Goal: Task Accomplishment & Management: Complete application form

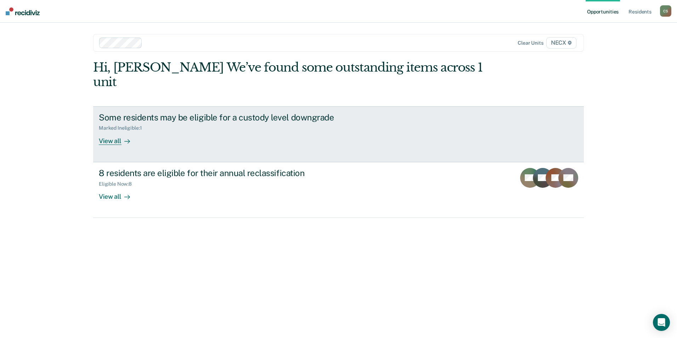
click at [111, 131] on div "View all" at bounding box center [119, 138] width 40 height 14
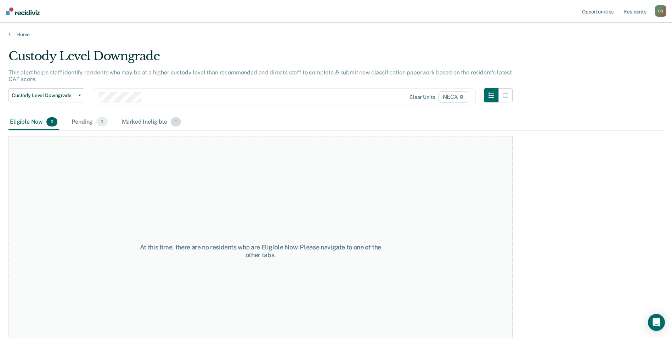
click at [132, 122] on div "Marked Ineligible 1" at bounding box center [151, 122] width 62 height 16
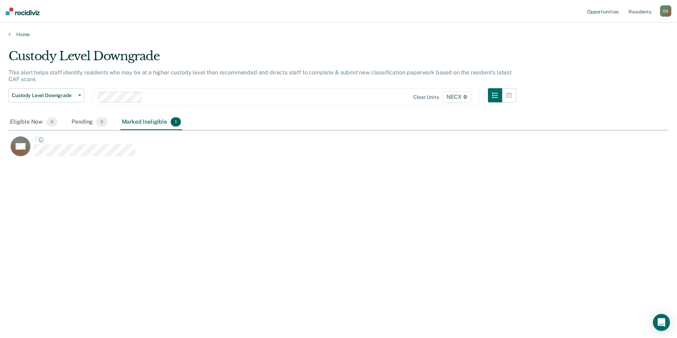
scroll to position [230, 655]
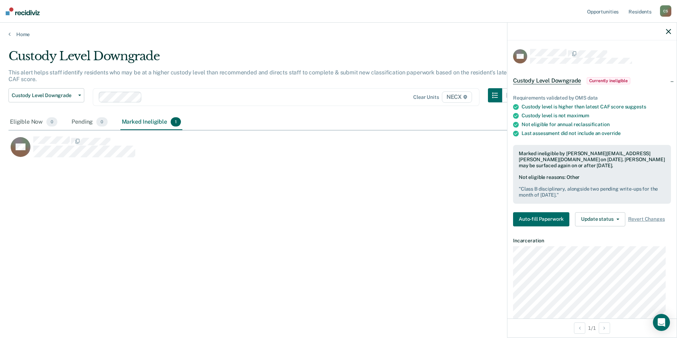
click at [552, 80] on span "Custody Level Downgrade" at bounding box center [547, 80] width 68 height 7
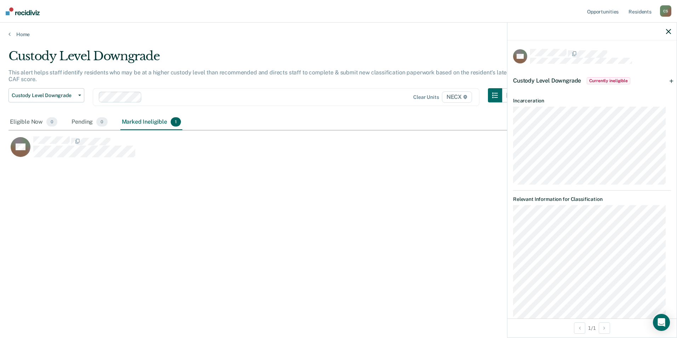
click at [611, 79] on span "Currently ineligible" at bounding box center [609, 80] width 44 height 7
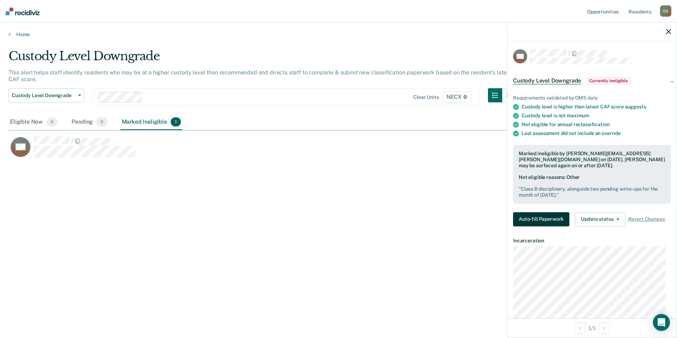
click at [554, 219] on button "Auto-fill Paperwork" at bounding box center [541, 219] width 56 height 14
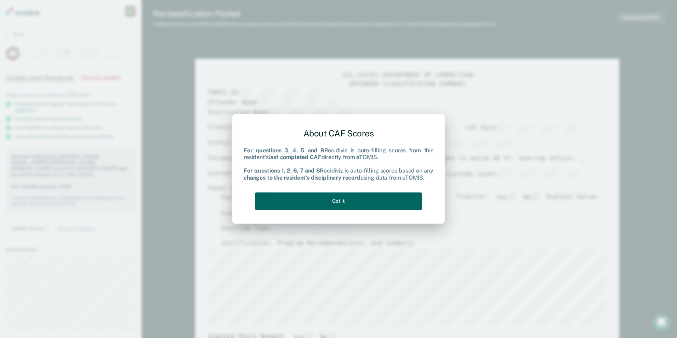
click at [344, 203] on button "Got it" at bounding box center [338, 200] width 167 height 17
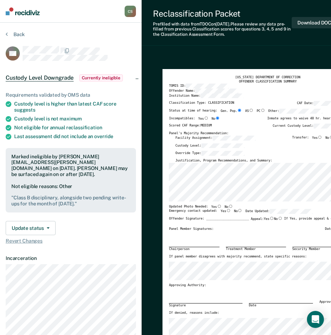
type textarea "x"
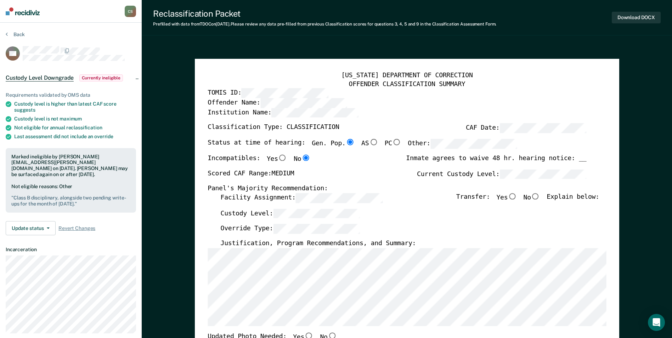
click at [296, 153] on div "Status at time of hearing: Gen. Pop. AS PC Other:" at bounding box center [361, 147] width 309 height 16
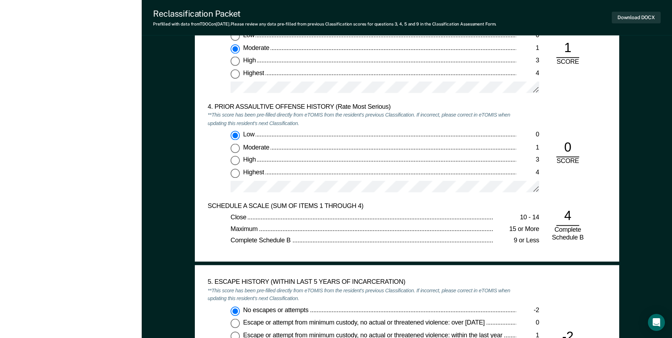
scroll to position [921, 0]
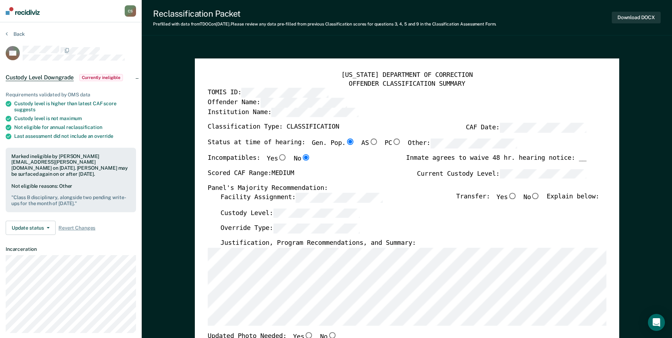
scroll to position [0, 0]
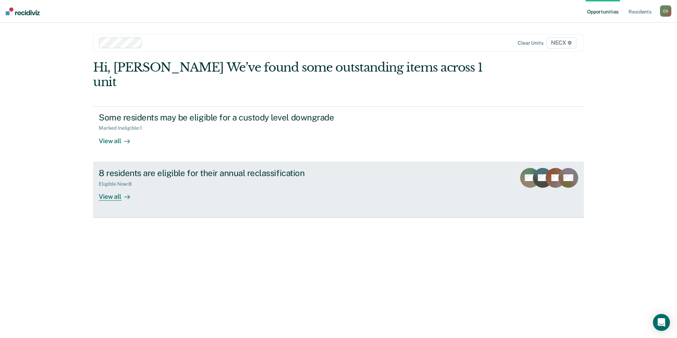
click at [103, 187] on div "View all" at bounding box center [119, 194] width 40 height 14
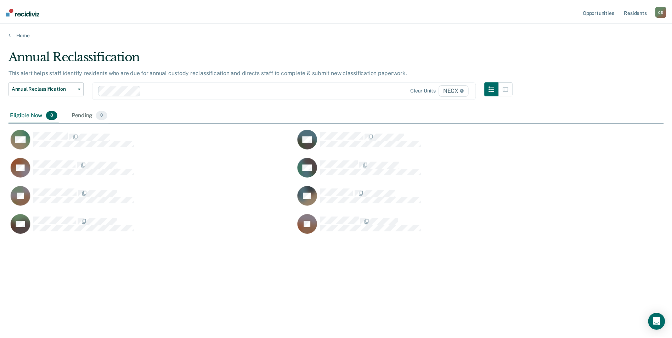
scroll to position [230, 655]
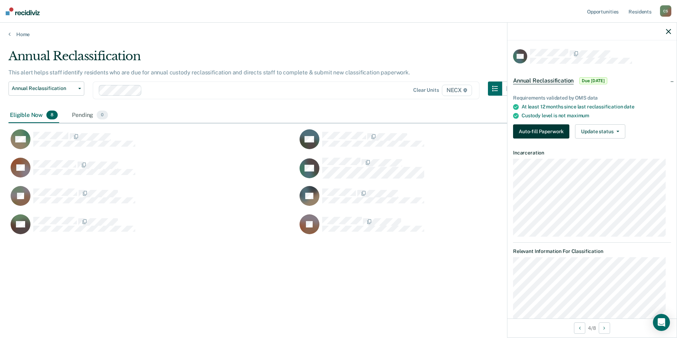
click at [544, 131] on button "Auto-fill Paperwork" at bounding box center [541, 131] width 56 height 14
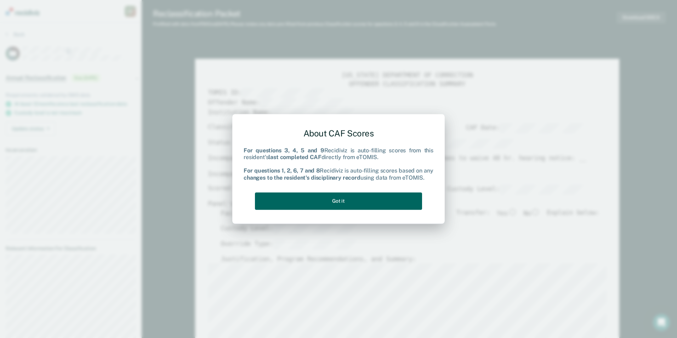
click at [319, 204] on button "Got it" at bounding box center [338, 200] width 167 height 17
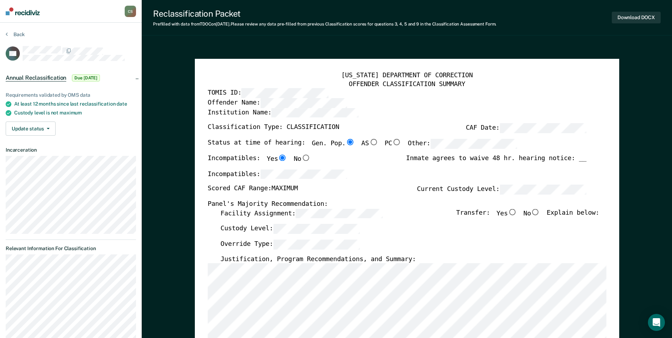
type textarea "x"
